Goal: Navigation & Orientation: Find specific page/section

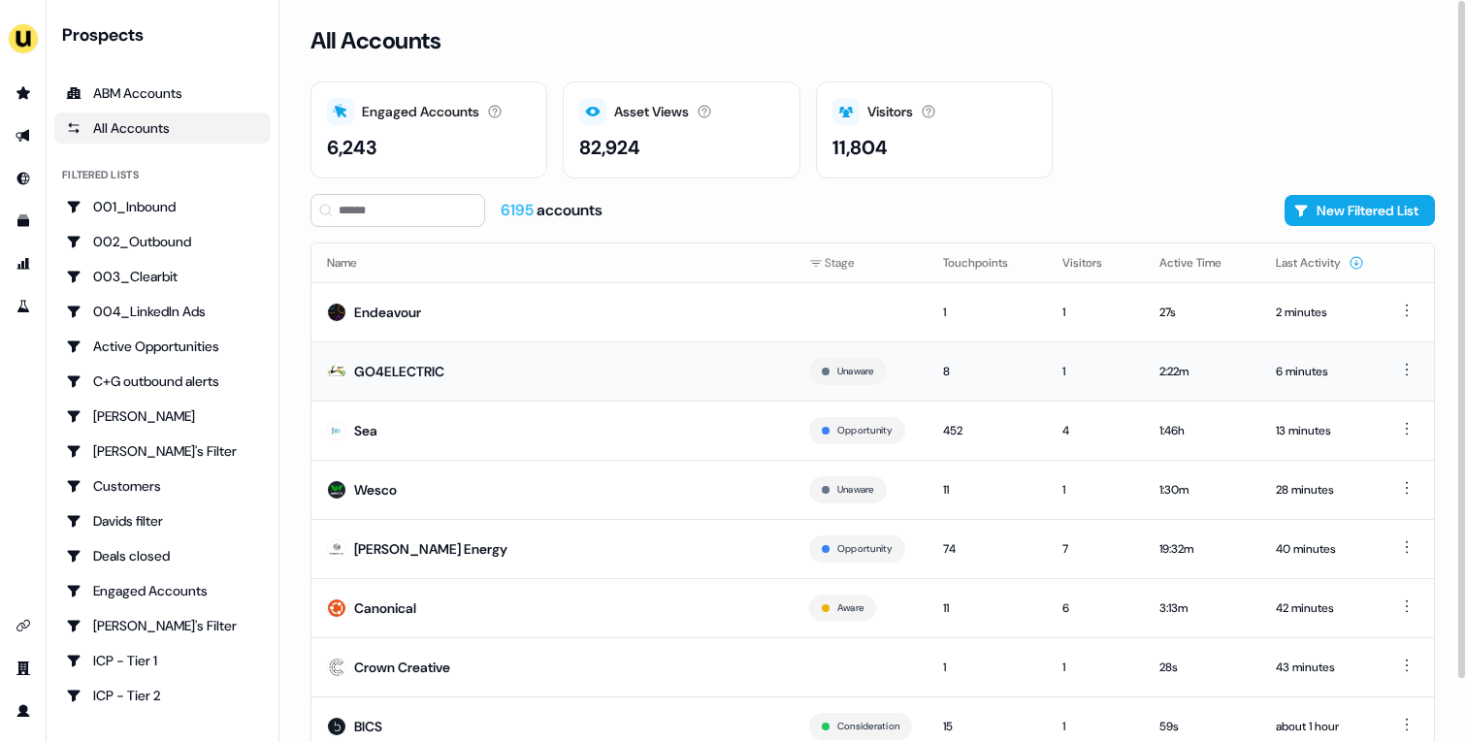
scroll to position [68, 0]
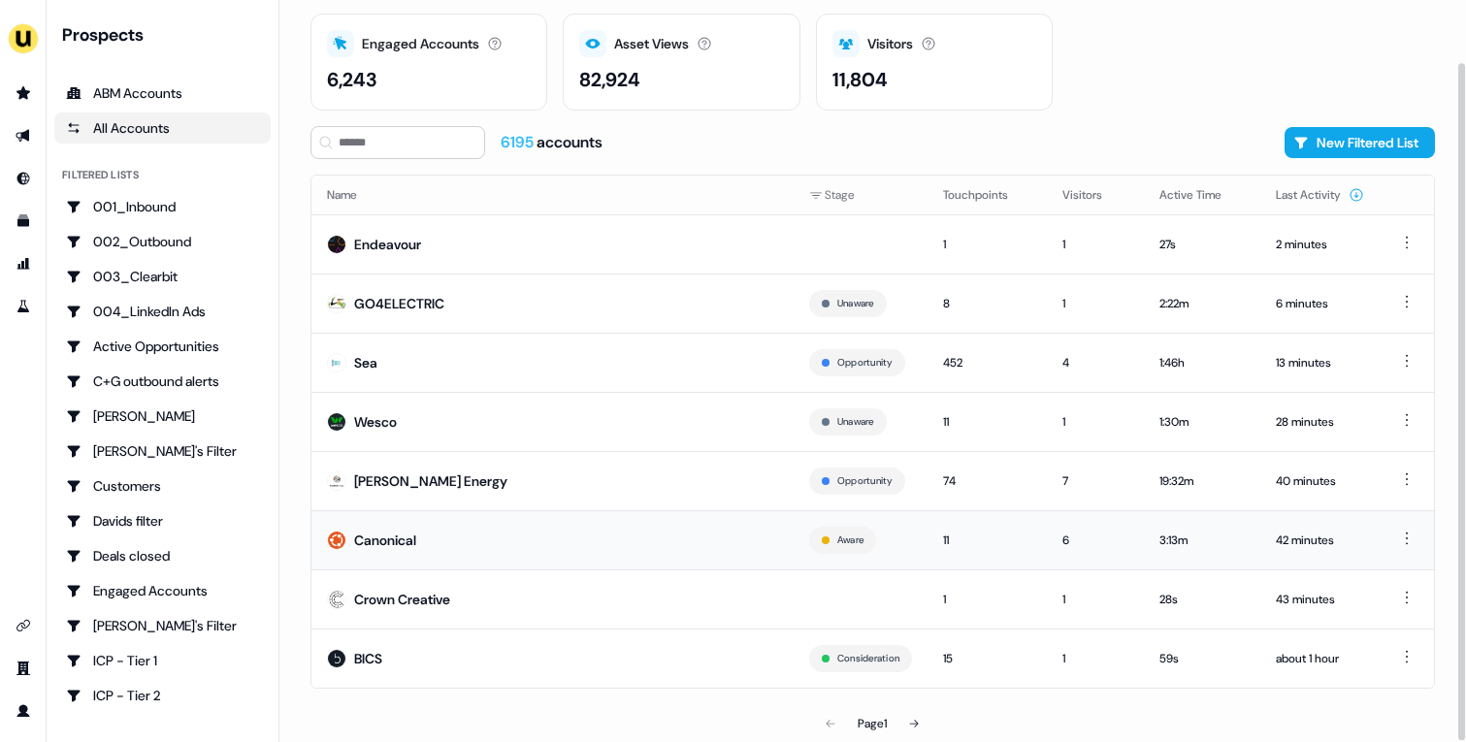
click at [533, 559] on td "Canonical" at bounding box center [553, 539] width 482 height 59
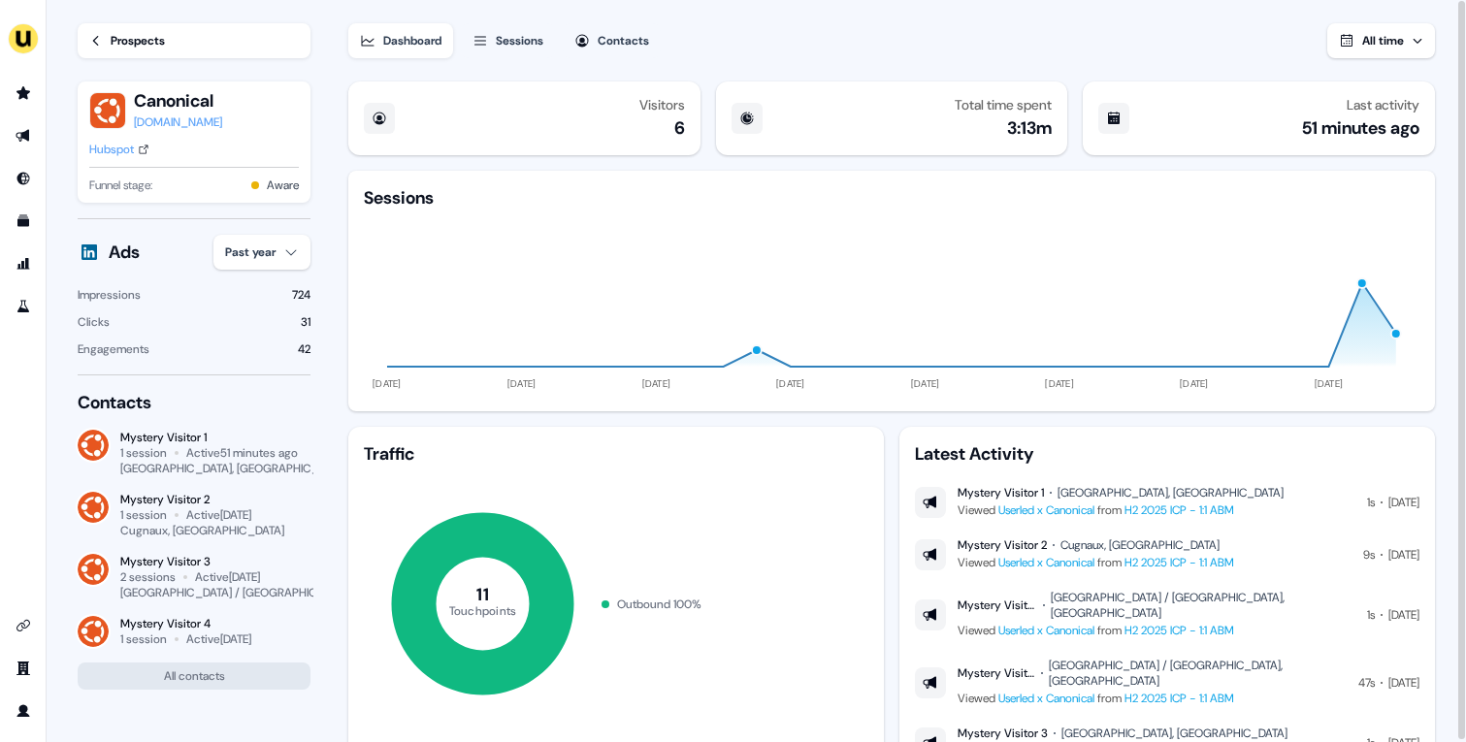
click at [129, 32] on div "Prospects" at bounding box center [138, 40] width 54 height 19
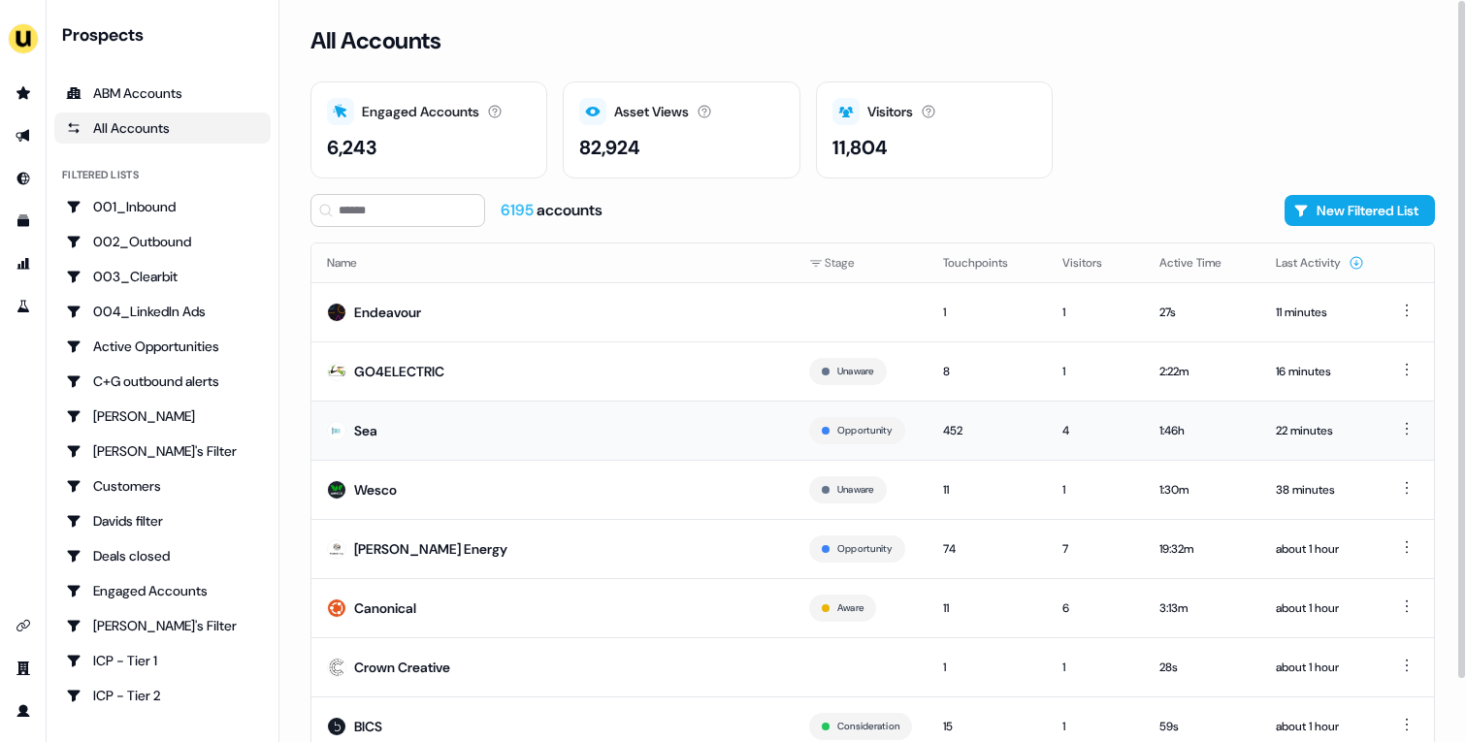
click at [573, 436] on td "Sea" at bounding box center [553, 430] width 482 height 59
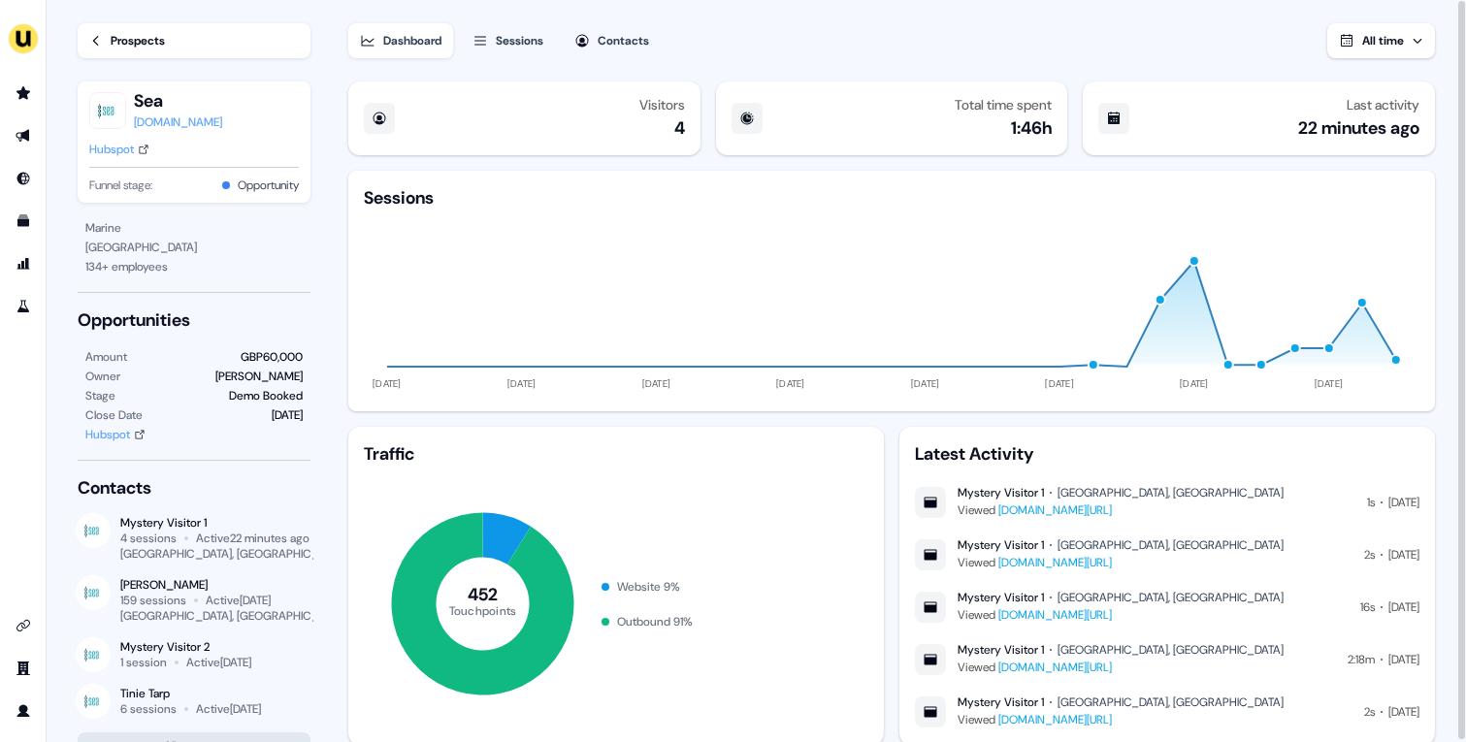
click at [170, 44] on link "Prospects" at bounding box center [194, 40] width 233 height 35
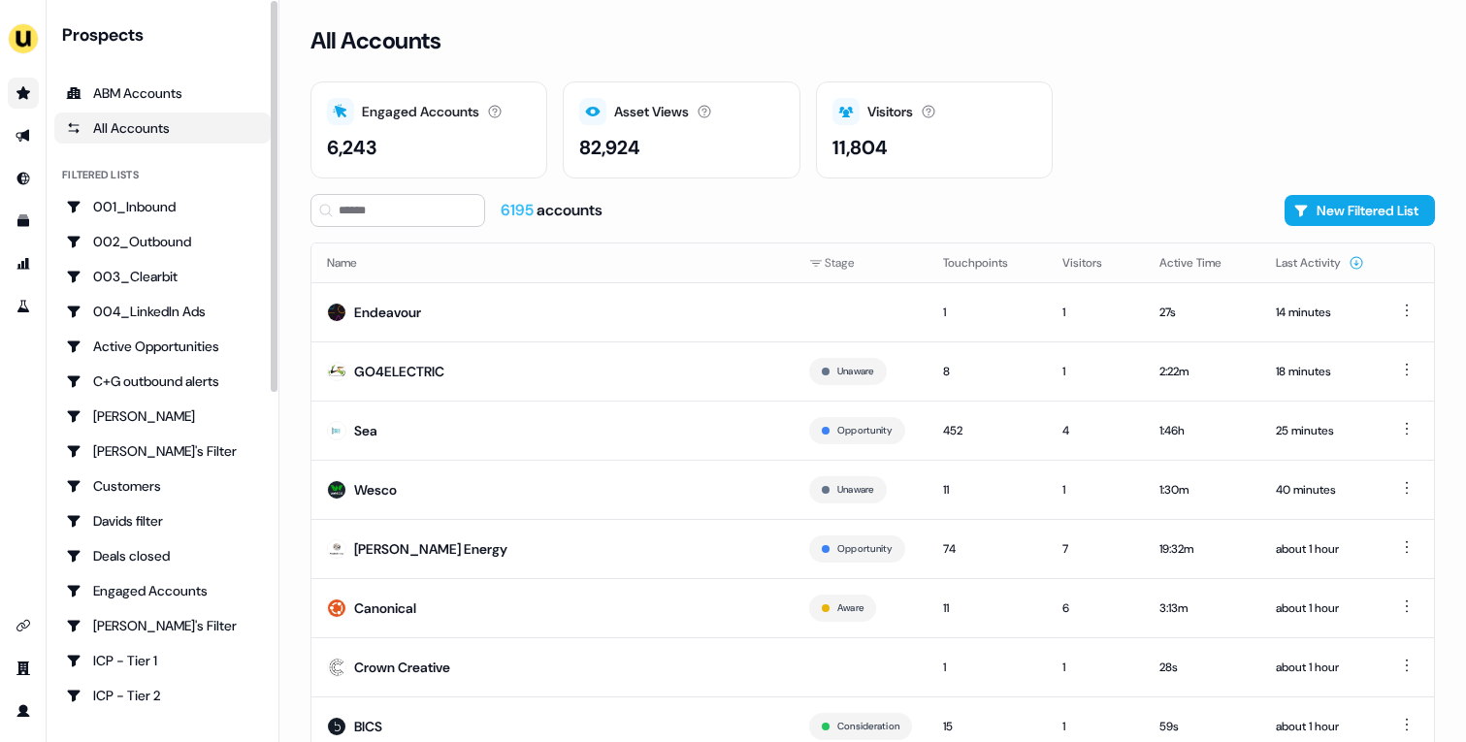
click at [21, 102] on link "Go to prospects" at bounding box center [23, 93] width 31 height 31
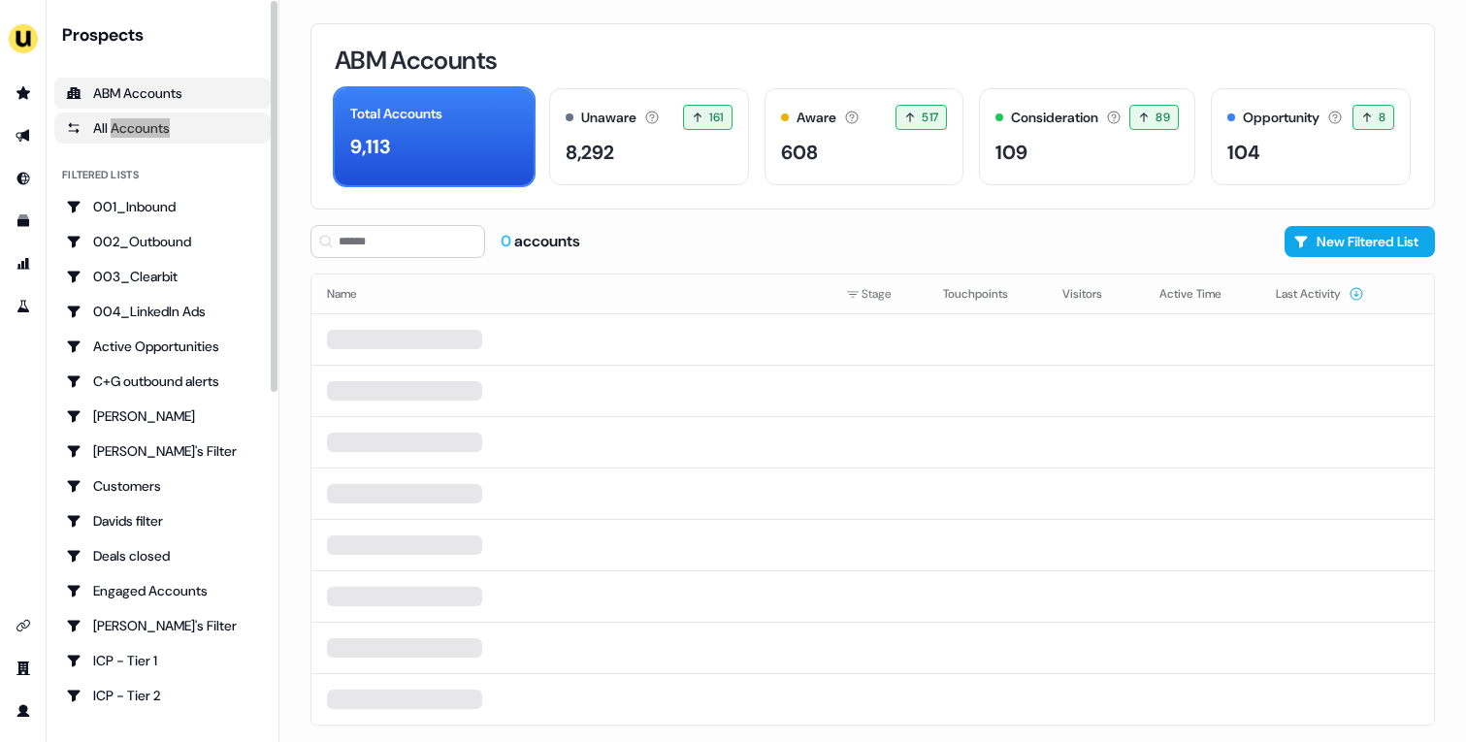
click at [159, 134] on div "All Accounts" at bounding box center [162, 127] width 193 height 19
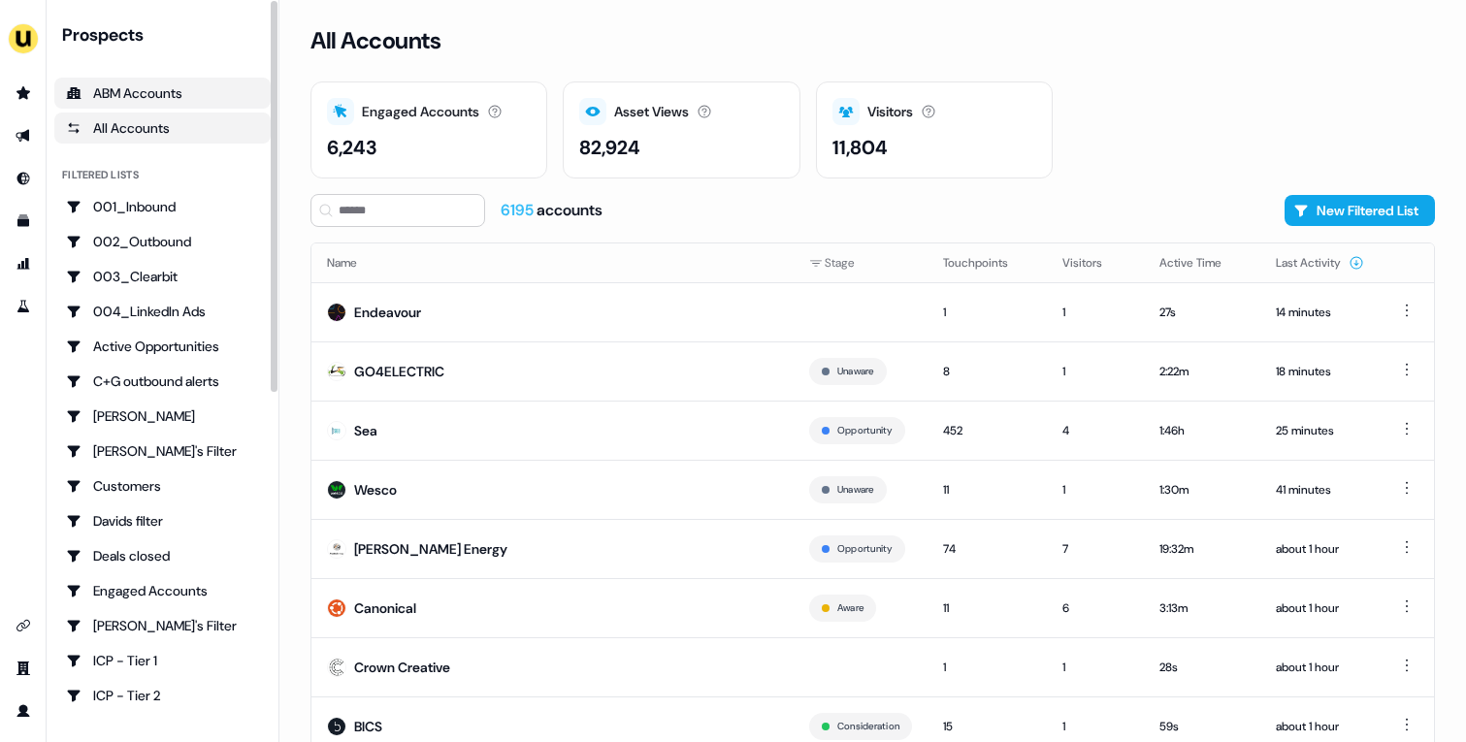
click at [168, 102] on div "ABM Accounts" at bounding box center [162, 92] width 193 height 19
